Goal: Use online tool/utility: Utilize a website feature to perform a specific function

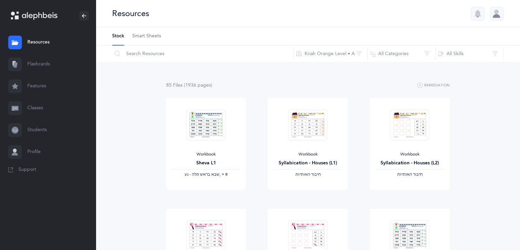
click at [65, 60] on link "Flashcards" at bounding box center [48, 64] width 96 height 22
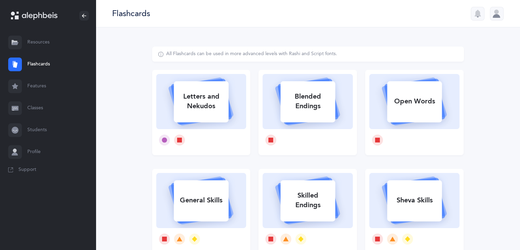
click at [232, 95] on icon at bounding box center [200, 100] width 81 height 57
select select
select select "single"
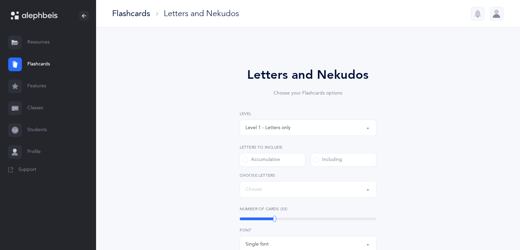
select select "27"
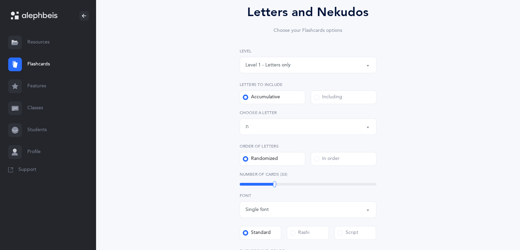
scroll to position [75, 0]
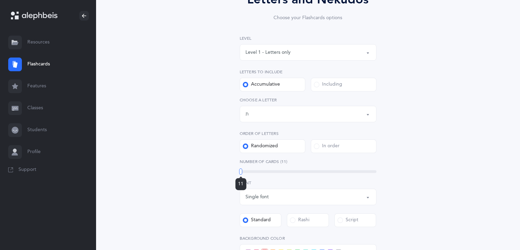
drag, startPoint x: 274, startPoint y: 172, endPoint x: 241, endPoint y: 180, distance: 33.8
click at [241, 174] on div "11" at bounding box center [240, 171] width 3 height 6
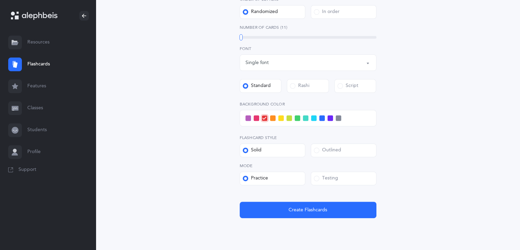
scroll to position [221, 0]
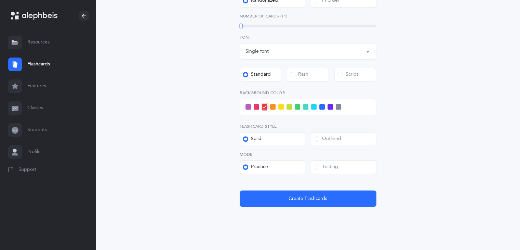
click at [356, 73] on div "Script" at bounding box center [348, 74] width 21 height 7
click at [0, 0] on input "Script" at bounding box center [0, 0] width 0 height 0
click at [280, 54] on div "Single font" at bounding box center [308, 51] width 125 height 12
click at [264, 87] on span "Multiple fonts" at bounding box center [265, 85] width 30 height 6
select select "multiple"
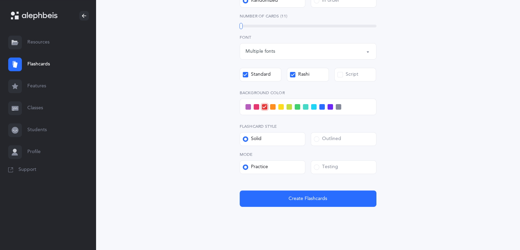
click at [354, 75] on div "Script" at bounding box center [348, 74] width 21 height 7
click at [0, 0] on input "Script" at bounding box center [0, 0] width 0 height 0
click at [319, 79] on label "Rashi" at bounding box center [308, 75] width 42 height 14
click at [0, 0] on input "Rashi" at bounding box center [0, 0] width 0 height 0
click at [338, 138] on div "Outlined" at bounding box center [327, 138] width 27 height 7
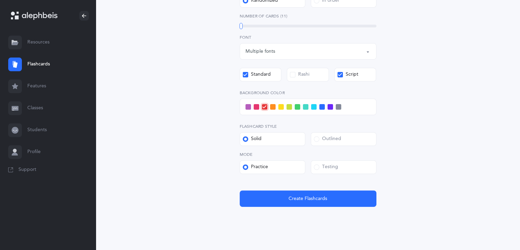
click at [0, 0] on input "Outlined" at bounding box center [0, 0] width 0 height 0
click at [254, 108] on span at bounding box center [256, 106] width 5 height 5
click at [0, 0] on input "checkbox" at bounding box center [0, 0] width 0 height 0
click at [346, 162] on label "Testing" at bounding box center [344, 167] width 66 height 14
click at [0, 0] on input "Testing" at bounding box center [0, 0] width 0 height 0
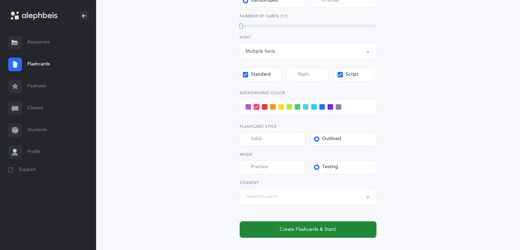
click at [323, 233] on button "Create Flashcards & Start!" at bounding box center [308, 229] width 137 height 16
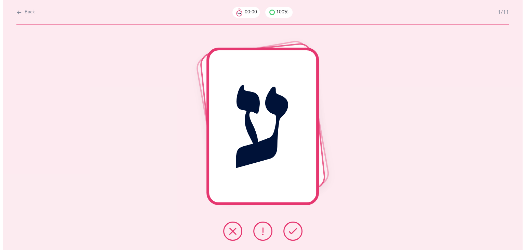
scroll to position [0, 0]
click at [288, 225] on button at bounding box center [292, 230] width 19 height 19
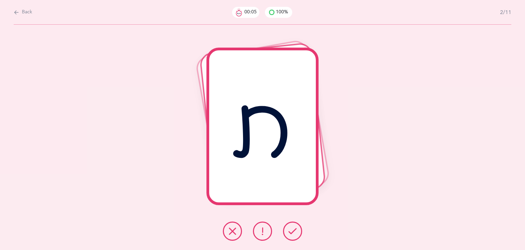
click at [288, 225] on button at bounding box center [292, 230] width 19 height 19
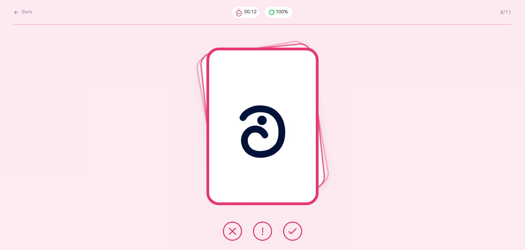
click at [288, 225] on button at bounding box center [292, 230] width 19 height 19
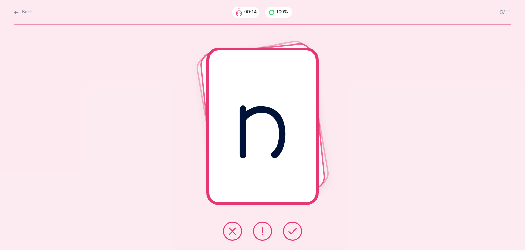
click at [288, 225] on button at bounding box center [292, 230] width 19 height 19
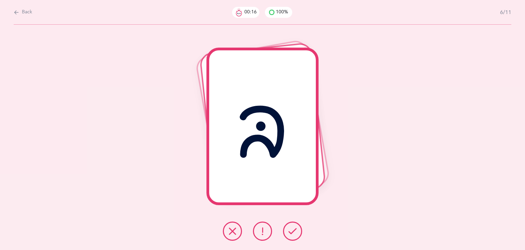
click at [288, 225] on button at bounding box center [292, 230] width 19 height 19
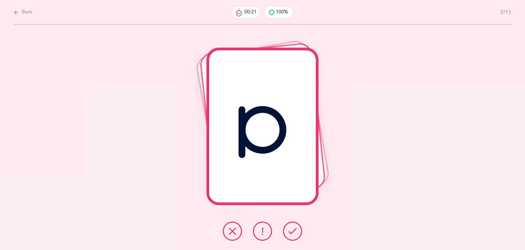
click at [288, 225] on button at bounding box center [292, 230] width 19 height 19
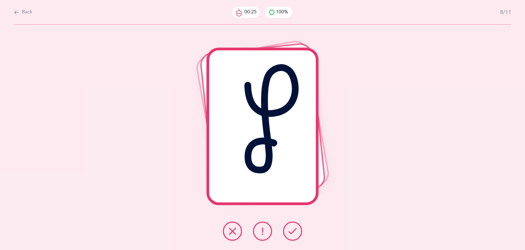
click at [288, 225] on button at bounding box center [292, 230] width 19 height 19
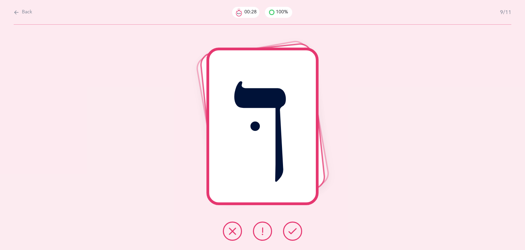
click at [288, 225] on button at bounding box center [292, 230] width 19 height 19
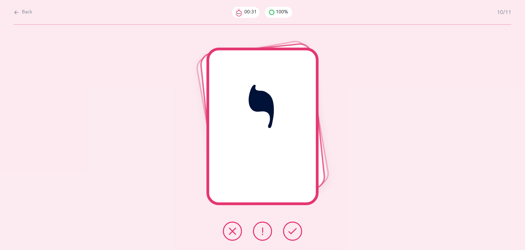
click at [288, 225] on button at bounding box center [292, 230] width 19 height 19
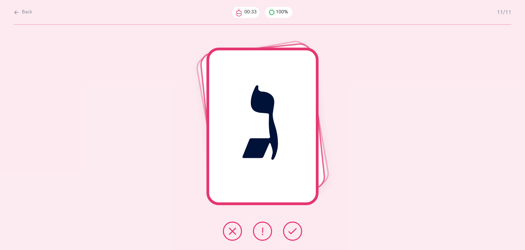
click at [288, 225] on button at bounding box center [292, 230] width 19 height 19
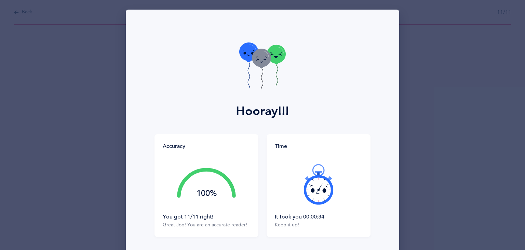
drag, startPoint x: 519, startPoint y: 58, endPoint x: 524, endPoint y: 77, distance: 19.9
click at [524, 77] on div "Hooray!!! Accuracy 100% You got 11/11 right! Great Job! You are an accurate rea…" at bounding box center [262, 125] width 525 height 250
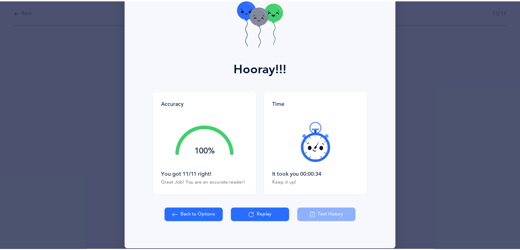
scroll to position [44, 0]
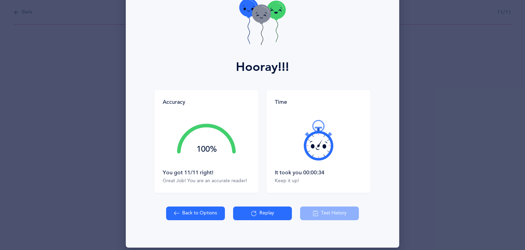
click at [185, 208] on button "Back to Options" at bounding box center [195, 213] width 59 height 14
select select "27"
select select "single"
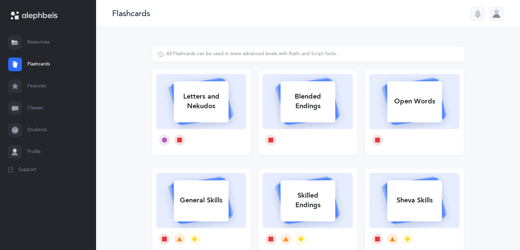
click at [214, 136] on div at bounding box center [201, 140] width 90 height 22
select select "27"
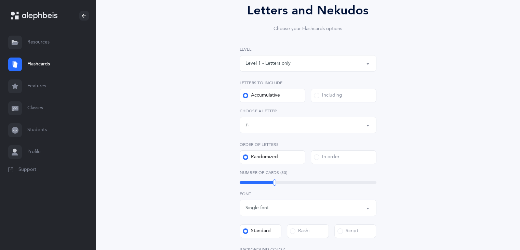
scroll to position [103, 0]
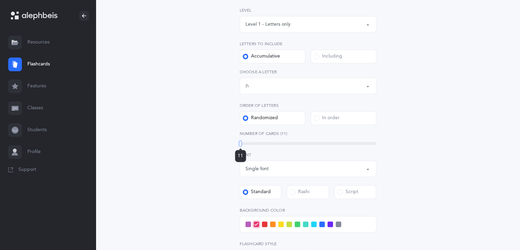
drag, startPoint x: 274, startPoint y: 143, endPoint x: 240, endPoint y: 151, distance: 34.3
click at [240, 146] on div "11" at bounding box center [240, 143] width 3 height 6
drag, startPoint x: 520, startPoint y: 110, endPoint x: 524, endPoint y: 136, distance: 27.0
click at [520, 136] on html "[PERSON_NAME] Resources Resources Flashcards Flashcards Features Features Class…" at bounding box center [260, 153] width 520 height 513
click at [353, 167] on div "Single font" at bounding box center [308, 169] width 125 height 12
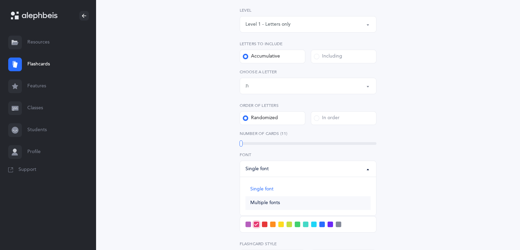
click at [274, 206] on link "Multiple fonts" at bounding box center [308, 203] width 125 height 14
select select "multiple"
click at [350, 190] on div "Script" at bounding box center [348, 191] width 21 height 7
click at [0, 0] on input "Script" at bounding box center [0, 0] width 0 height 0
click at [306, 189] on div "Rashi" at bounding box center [299, 191] width 19 height 7
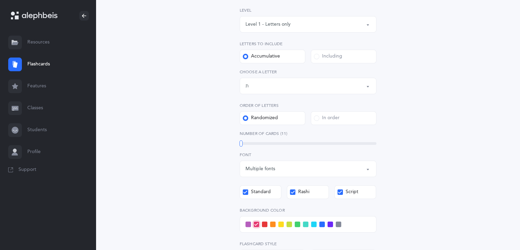
click at [0, 0] on input "Rashi" at bounding box center [0, 0] width 0 height 0
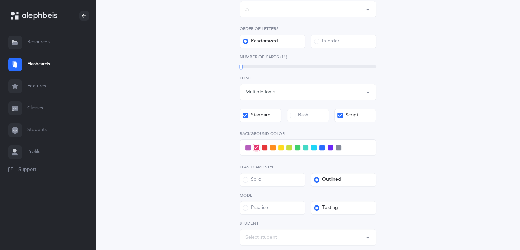
scroll to position [195, 0]
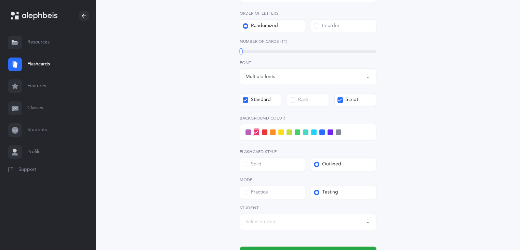
click at [330, 132] on span at bounding box center [330, 131] width 5 height 5
click at [0, 0] on input "checkbox" at bounding box center [0, 0] width 0 height 0
click at [369, 246] on button "Create Flashcards & Start!" at bounding box center [308, 254] width 137 height 16
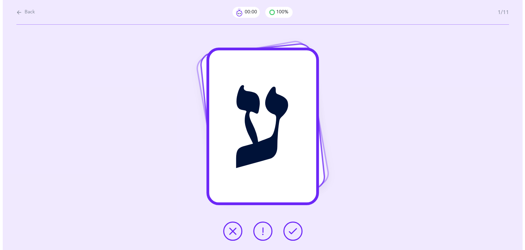
scroll to position [0, 0]
drag, startPoint x: 525, startPoint y: 132, endPoint x: 525, endPoint y: 136, distance: 4.1
click at [525, 136] on div "ע" at bounding box center [262, 137] width 525 height 225
click at [291, 229] on icon at bounding box center [293, 231] width 8 height 8
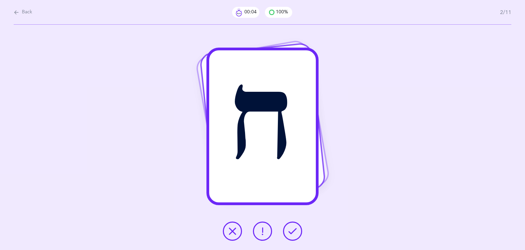
click at [291, 229] on icon at bounding box center [293, 231] width 8 height 8
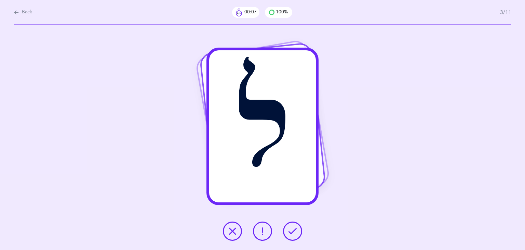
click at [291, 229] on icon at bounding box center [293, 231] width 8 height 8
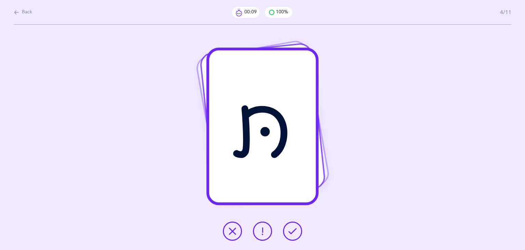
click at [291, 229] on icon at bounding box center [293, 231] width 8 height 8
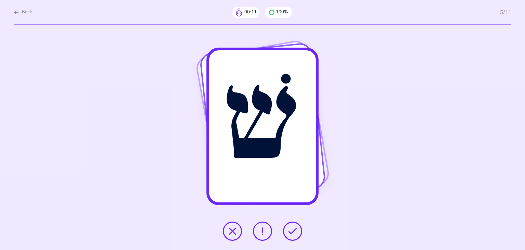
click at [291, 229] on icon at bounding box center [293, 231] width 8 height 8
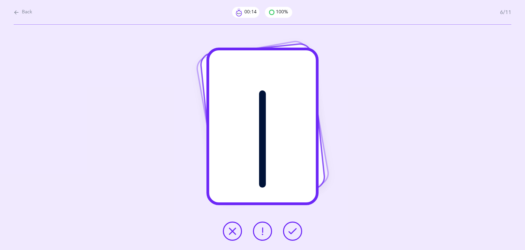
click at [291, 229] on icon at bounding box center [293, 231] width 8 height 8
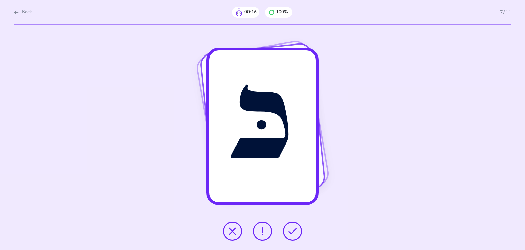
click at [291, 229] on icon at bounding box center [293, 231] width 8 height 8
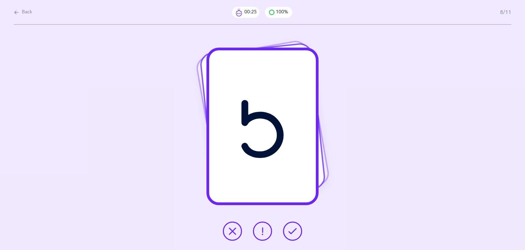
click at [291, 229] on icon at bounding box center [293, 231] width 8 height 8
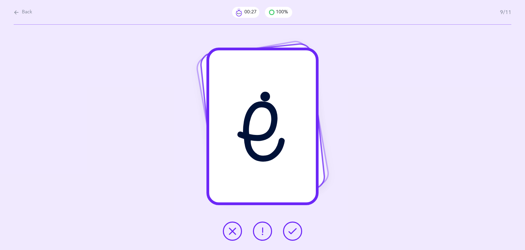
click at [291, 229] on icon at bounding box center [293, 231] width 8 height 8
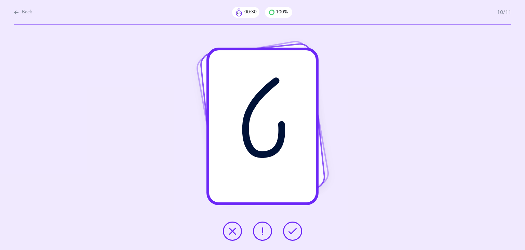
click at [291, 229] on icon at bounding box center [293, 231] width 8 height 8
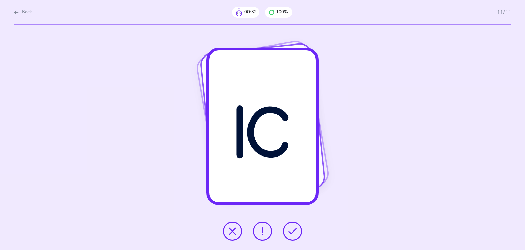
click at [291, 229] on icon at bounding box center [293, 231] width 8 height 8
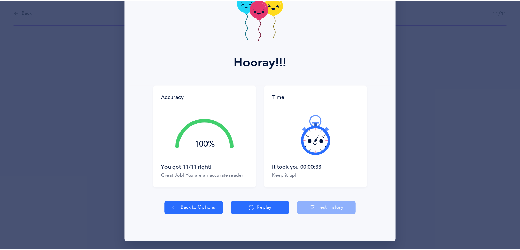
scroll to position [51, 0]
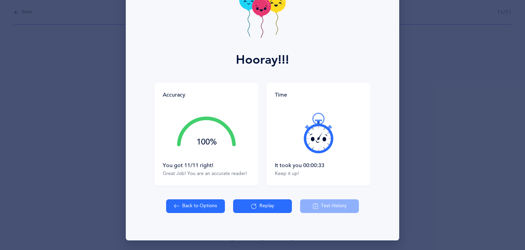
click at [184, 206] on button "Back to Options" at bounding box center [195, 206] width 59 height 14
select select "27"
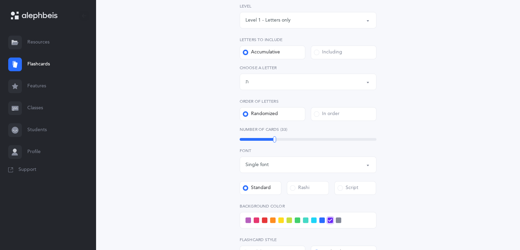
scroll to position [108, 0]
click at [345, 167] on div "Single font" at bounding box center [308, 164] width 125 height 12
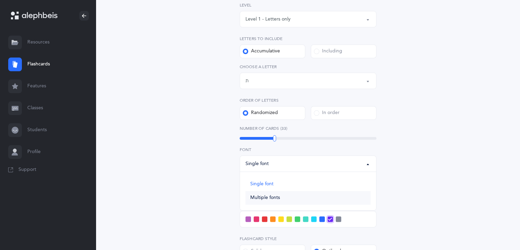
click at [292, 195] on link "Multiple fonts" at bounding box center [308, 198] width 125 height 14
select select "multiple"
click at [354, 191] on label "Script" at bounding box center [356, 187] width 42 height 14
click at [0, 0] on input "Script" at bounding box center [0, 0] width 0 height 0
click at [299, 185] on div "Rashi" at bounding box center [299, 186] width 19 height 7
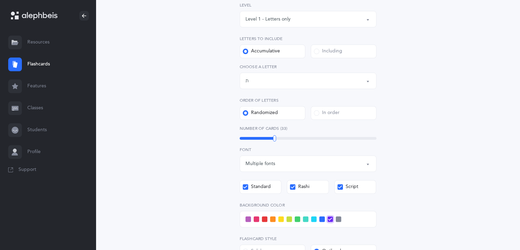
click at [0, 0] on input "Rashi" at bounding box center [0, 0] width 0 height 0
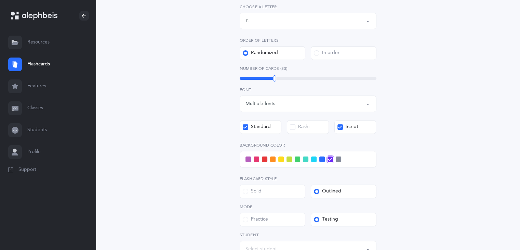
scroll to position [171, 0]
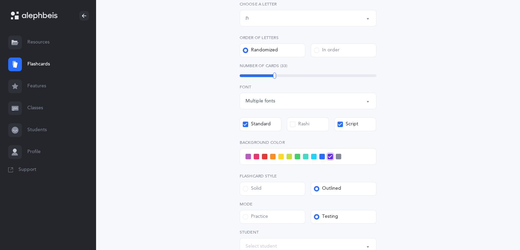
click at [444, 138] on div "Letters and Nekudos Choose your Flashcards options Level 1 - Letters only Level…" at bounding box center [308, 94] width 312 height 439
click at [280, 158] on span at bounding box center [280, 156] width 5 height 5
click at [0, 0] on input "checkbox" at bounding box center [0, 0] width 0 height 0
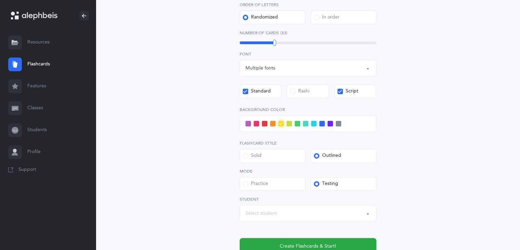
scroll to position [208, 0]
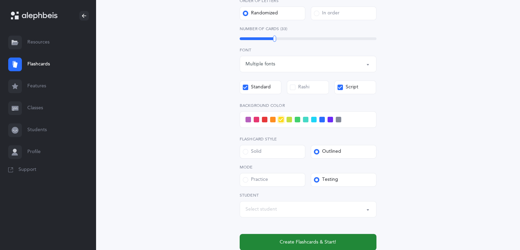
click at [351, 238] on button "Create Flashcards & Start!" at bounding box center [308, 242] width 137 height 16
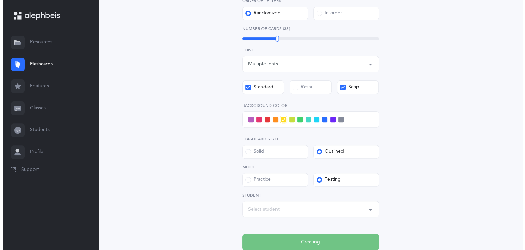
scroll to position [0, 0]
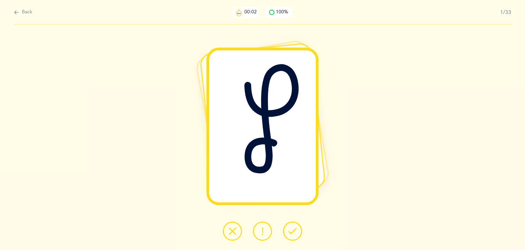
click at [288, 237] on button at bounding box center [292, 230] width 19 height 19
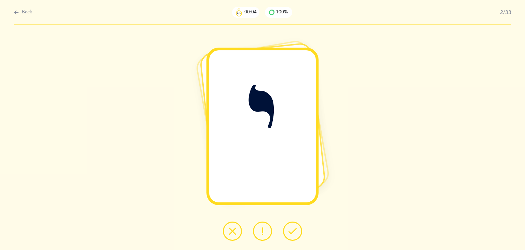
click at [288, 237] on button at bounding box center [292, 230] width 19 height 19
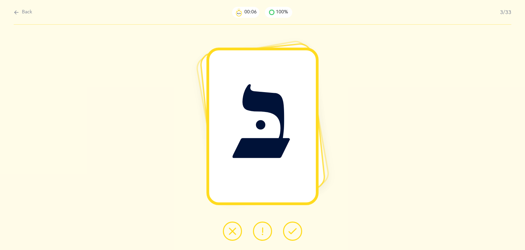
click at [288, 237] on button at bounding box center [292, 230] width 19 height 19
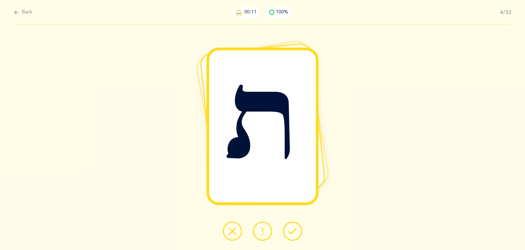
click at [288, 237] on button at bounding box center [292, 230] width 19 height 19
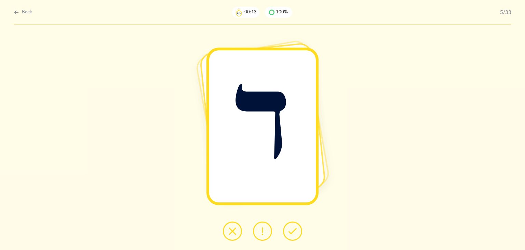
click at [288, 237] on button at bounding box center [292, 230] width 19 height 19
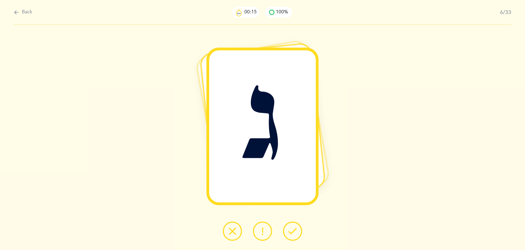
click at [288, 237] on button at bounding box center [292, 230] width 19 height 19
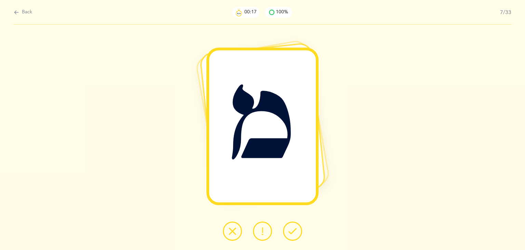
click at [288, 237] on button at bounding box center [292, 230] width 19 height 19
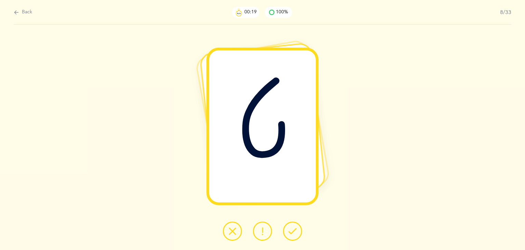
click at [288, 237] on button at bounding box center [292, 230] width 19 height 19
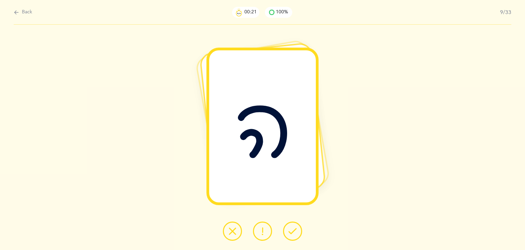
click at [288, 237] on button at bounding box center [292, 230] width 19 height 19
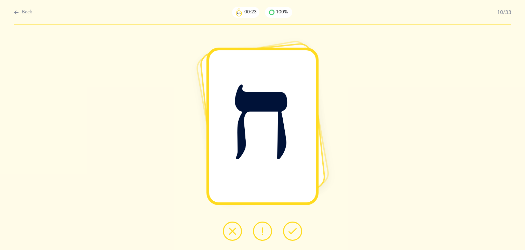
click at [288, 237] on button at bounding box center [292, 230] width 19 height 19
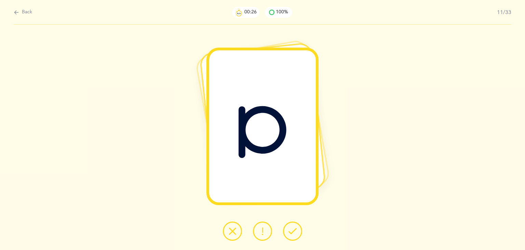
click at [287, 236] on button at bounding box center [292, 230] width 19 height 19
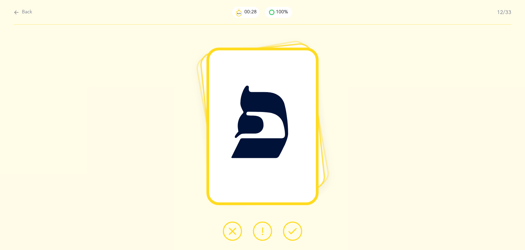
click at [287, 236] on button at bounding box center [292, 230] width 19 height 19
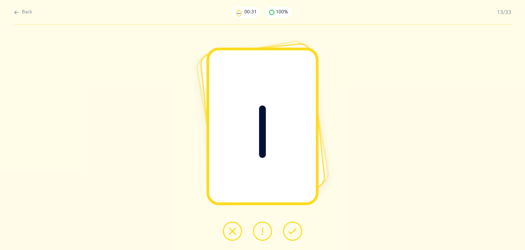
click at [287, 236] on button at bounding box center [292, 230] width 19 height 19
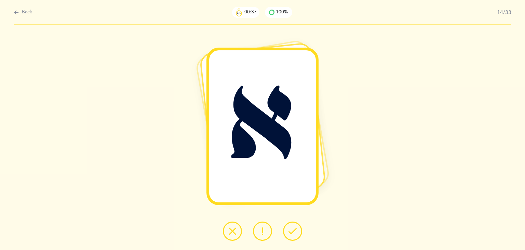
click at [287, 236] on button at bounding box center [292, 230] width 19 height 19
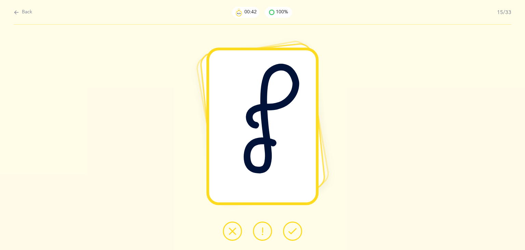
click at [287, 236] on button at bounding box center [292, 230] width 19 height 19
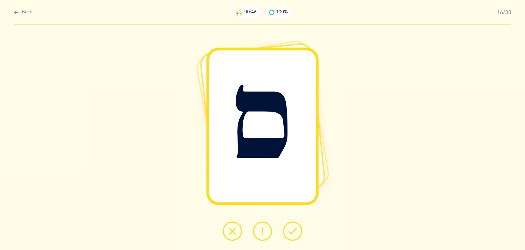
click at [287, 236] on button at bounding box center [292, 230] width 19 height 19
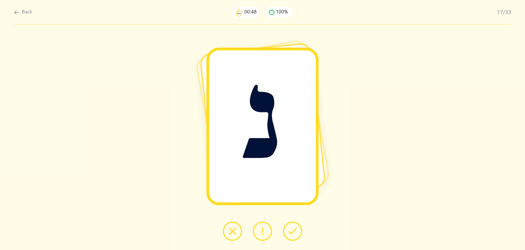
click at [287, 236] on button at bounding box center [292, 230] width 19 height 19
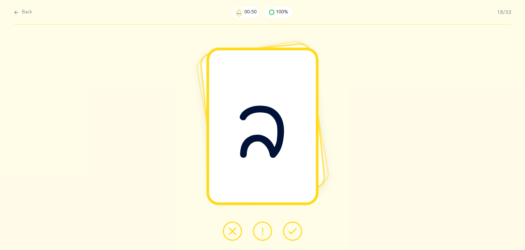
click at [287, 236] on button at bounding box center [292, 230] width 19 height 19
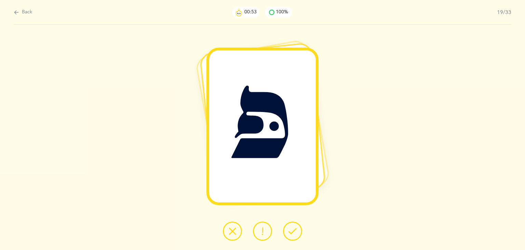
click at [287, 236] on button at bounding box center [292, 230] width 19 height 19
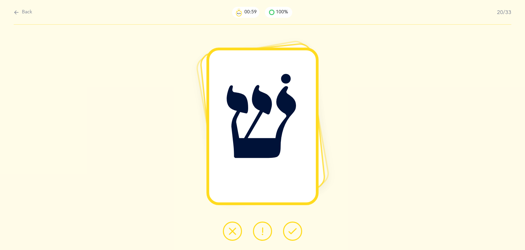
click at [287, 236] on button at bounding box center [292, 230] width 19 height 19
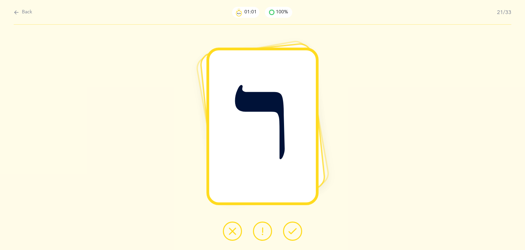
click at [287, 236] on button at bounding box center [292, 230] width 19 height 19
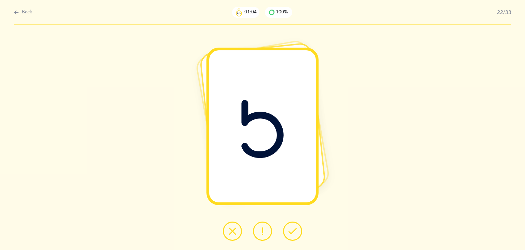
click at [287, 236] on button at bounding box center [292, 230] width 19 height 19
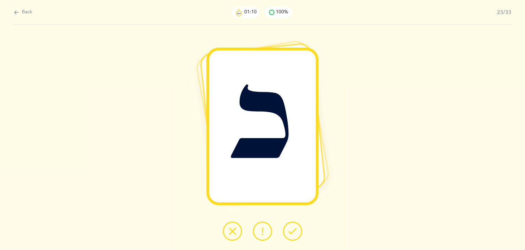
click at [287, 236] on button at bounding box center [292, 230] width 19 height 19
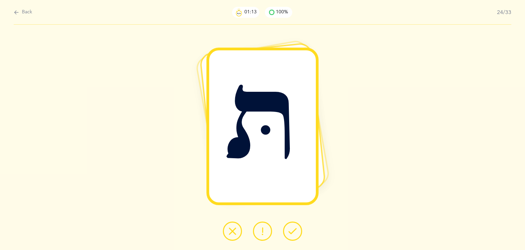
click at [287, 236] on button at bounding box center [292, 230] width 19 height 19
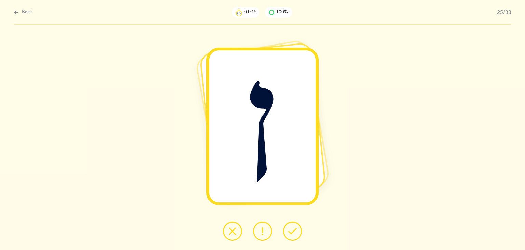
click at [287, 236] on button at bounding box center [292, 230] width 19 height 19
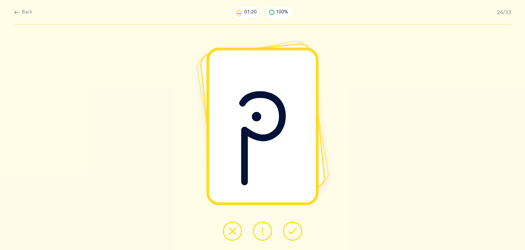
click at [287, 236] on button at bounding box center [292, 230] width 19 height 19
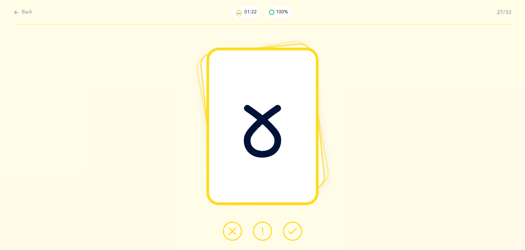
click at [287, 236] on button at bounding box center [292, 230] width 19 height 19
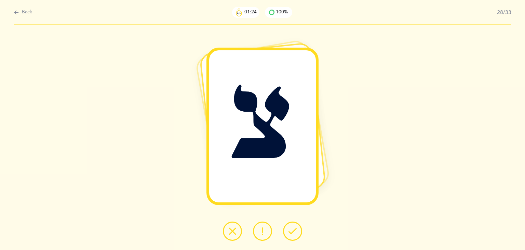
click at [287, 236] on button at bounding box center [292, 230] width 19 height 19
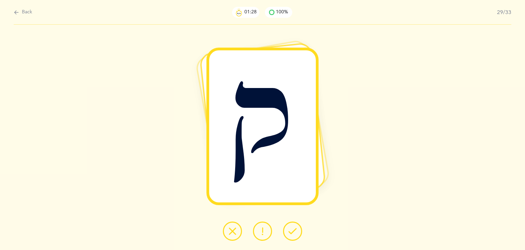
click at [287, 236] on button at bounding box center [292, 230] width 19 height 19
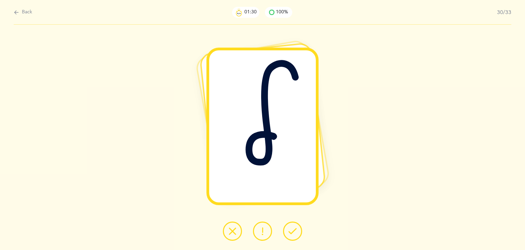
click at [287, 236] on button at bounding box center [292, 230] width 19 height 19
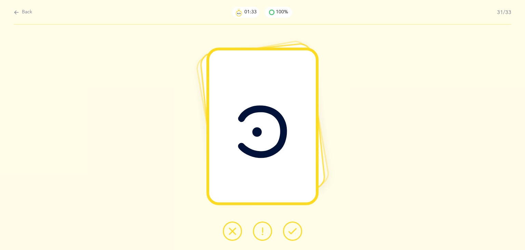
click at [287, 236] on button at bounding box center [292, 230] width 19 height 19
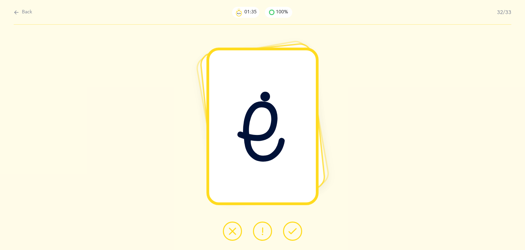
click at [287, 236] on button at bounding box center [292, 230] width 19 height 19
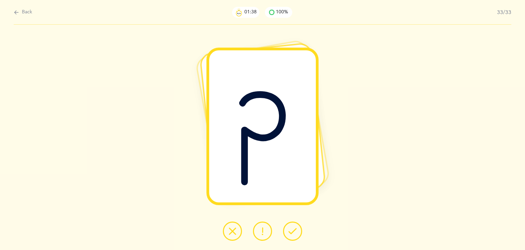
click at [287, 236] on button at bounding box center [292, 230] width 19 height 19
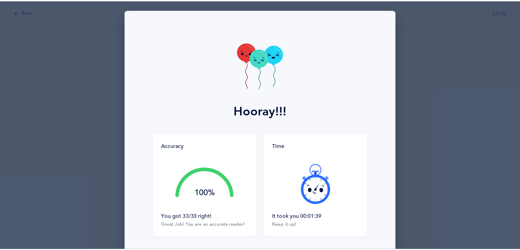
scroll to position [51, 0]
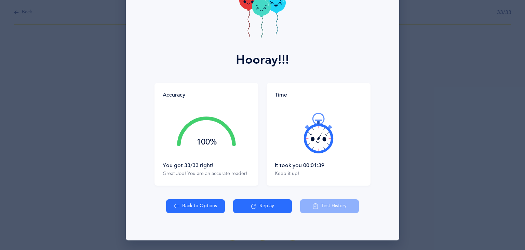
click at [190, 206] on button "Back to Options" at bounding box center [195, 206] width 59 height 14
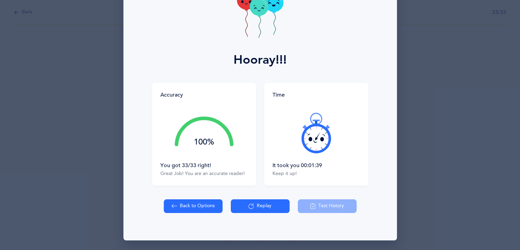
select select "27"
select select "single"
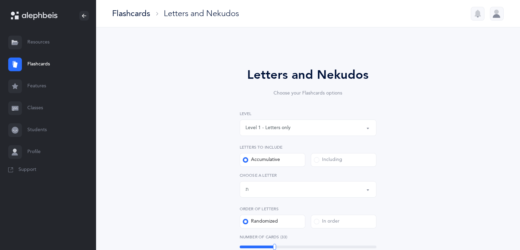
click at [308, 122] on div "Level 1 - Letters only" at bounding box center [308, 128] width 125 height 12
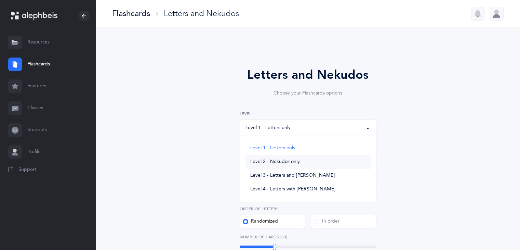
click at [289, 161] on span "Level 2 - Nekudos only" at bounding box center [275, 162] width 50 height 6
select select "2"
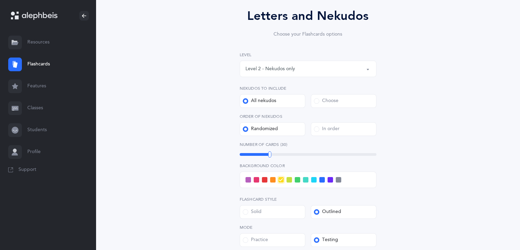
scroll to position [66, 0]
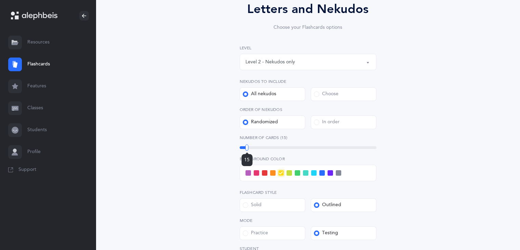
drag, startPoint x: 271, startPoint y: 148, endPoint x: 247, endPoint y: 152, distance: 24.4
click at [247, 151] on div "15" at bounding box center [247, 147] width 3 height 6
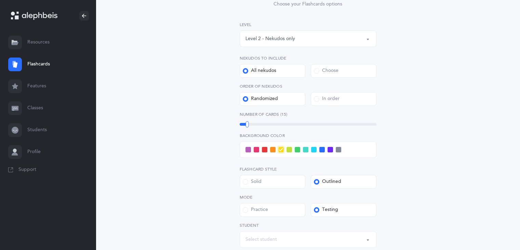
scroll to position [89, 0]
click at [297, 151] on span at bounding box center [297, 149] width 5 height 5
click at [0, 0] on input "checkbox" at bounding box center [0, 0] width 0 height 0
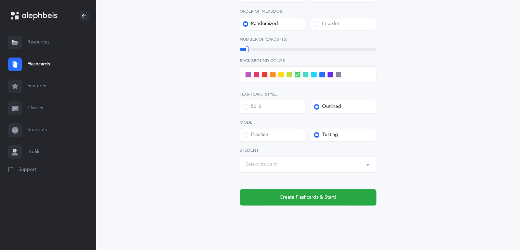
scroll to position [174, 0]
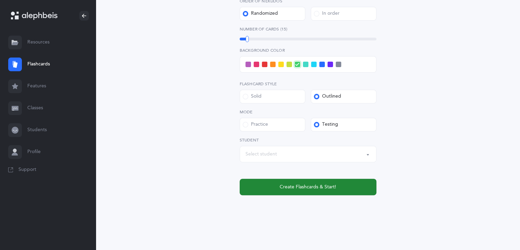
click at [350, 184] on button "Create Flashcards & Start!" at bounding box center [308, 187] width 137 height 16
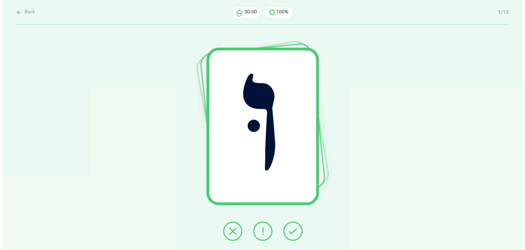
scroll to position [0, 0]
click at [300, 234] on button at bounding box center [292, 230] width 19 height 19
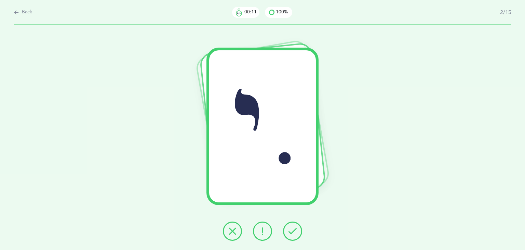
click at [300, 234] on button at bounding box center [292, 230] width 19 height 19
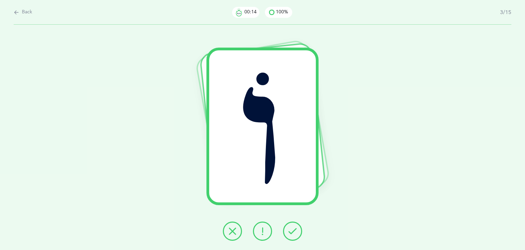
click at [300, 234] on button at bounding box center [292, 230] width 19 height 19
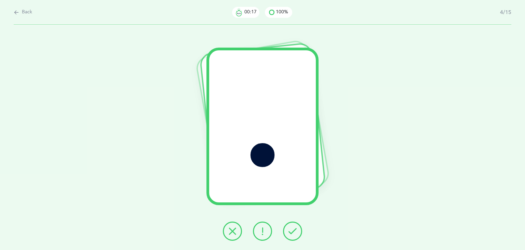
click at [300, 234] on button at bounding box center [292, 230] width 19 height 19
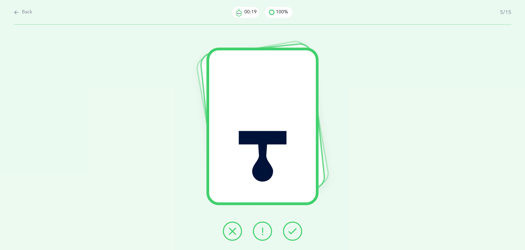
click at [300, 234] on button at bounding box center [292, 230] width 19 height 19
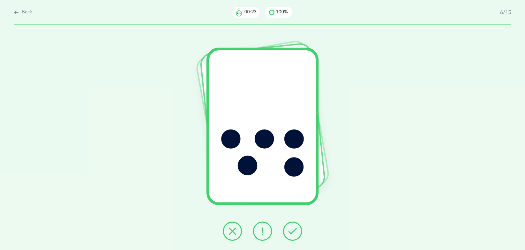
click at [300, 234] on button at bounding box center [292, 230] width 19 height 19
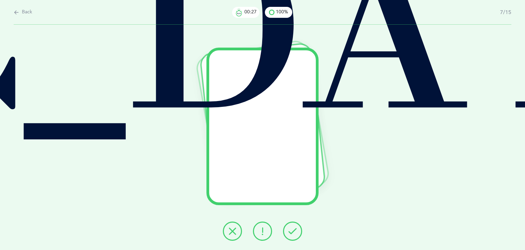
click at [300, 234] on button at bounding box center [292, 230] width 19 height 19
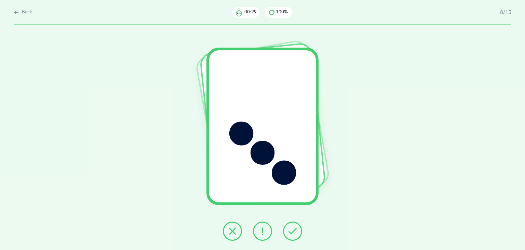
click at [300, 234] on button at bounding box center [292, 230] width 19 height 19
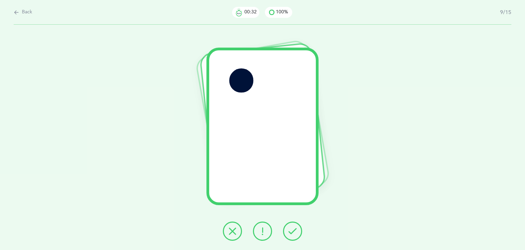
click at [300, 234] on button at bounding box center [292, 230] width 19 height 19
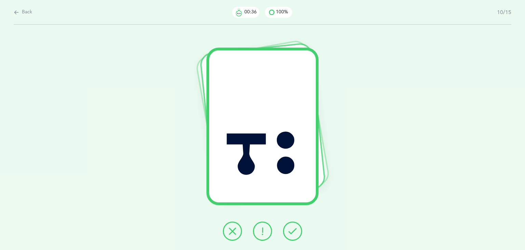
click at [300, 234] on button at bounding box center [292, 230] width 19 height 19
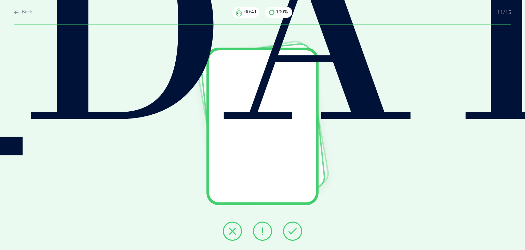
click at [300, 234] on button at bounding box center [292, 230] width 19 height 19
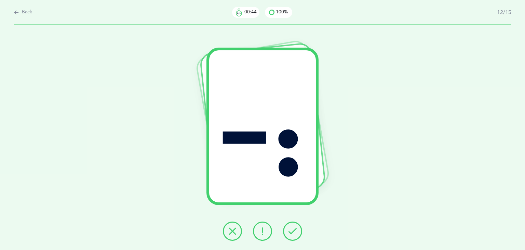
click at [300, 234] on button at bounding box center [292, 230] width 19 height 19
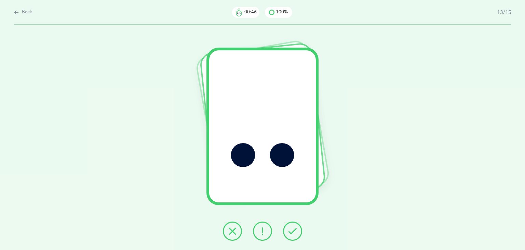
click at [300, 234] on button at bounding box center [292, 230] width 19 height 19
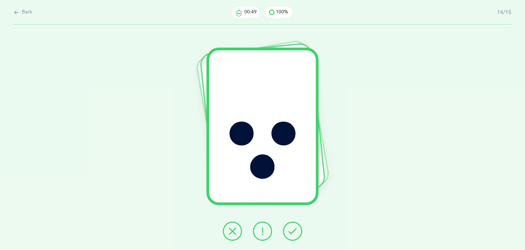
click at [300, 234] on button at bounding box center [292, 230] width 19 height 19
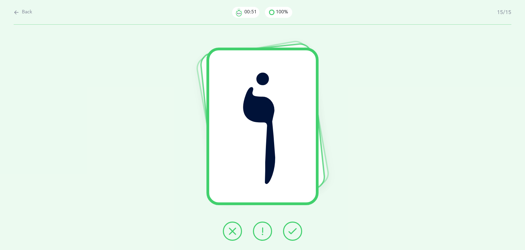
click at [300, 234] on button at bounding box center [292, 230] width 19 height 19
